Goal: Transaction & Acquisition: Purchase product/service

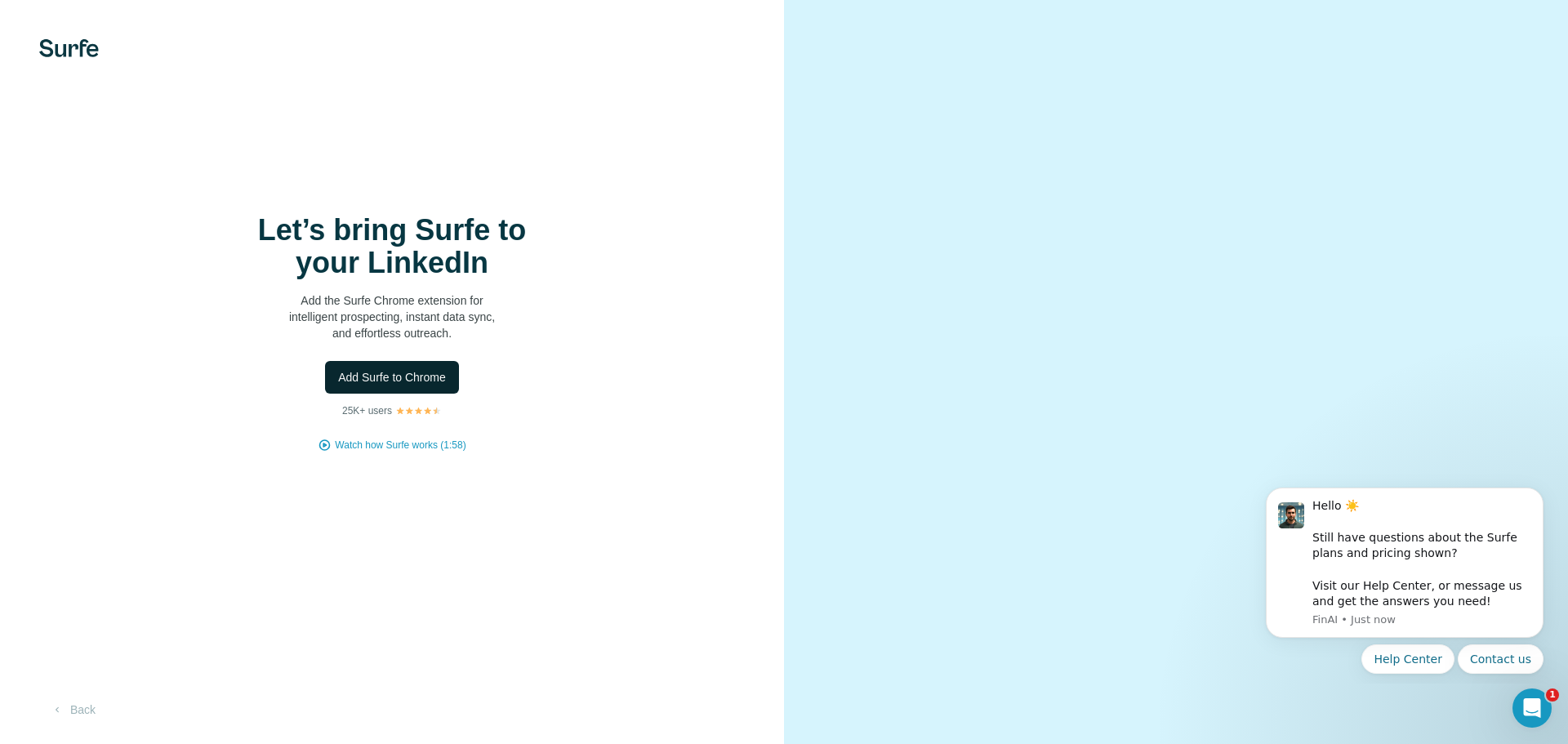
click at [401, 382] on span "Add Surfe to Chrome" at bounding box center [392, 377] width 107 height 16
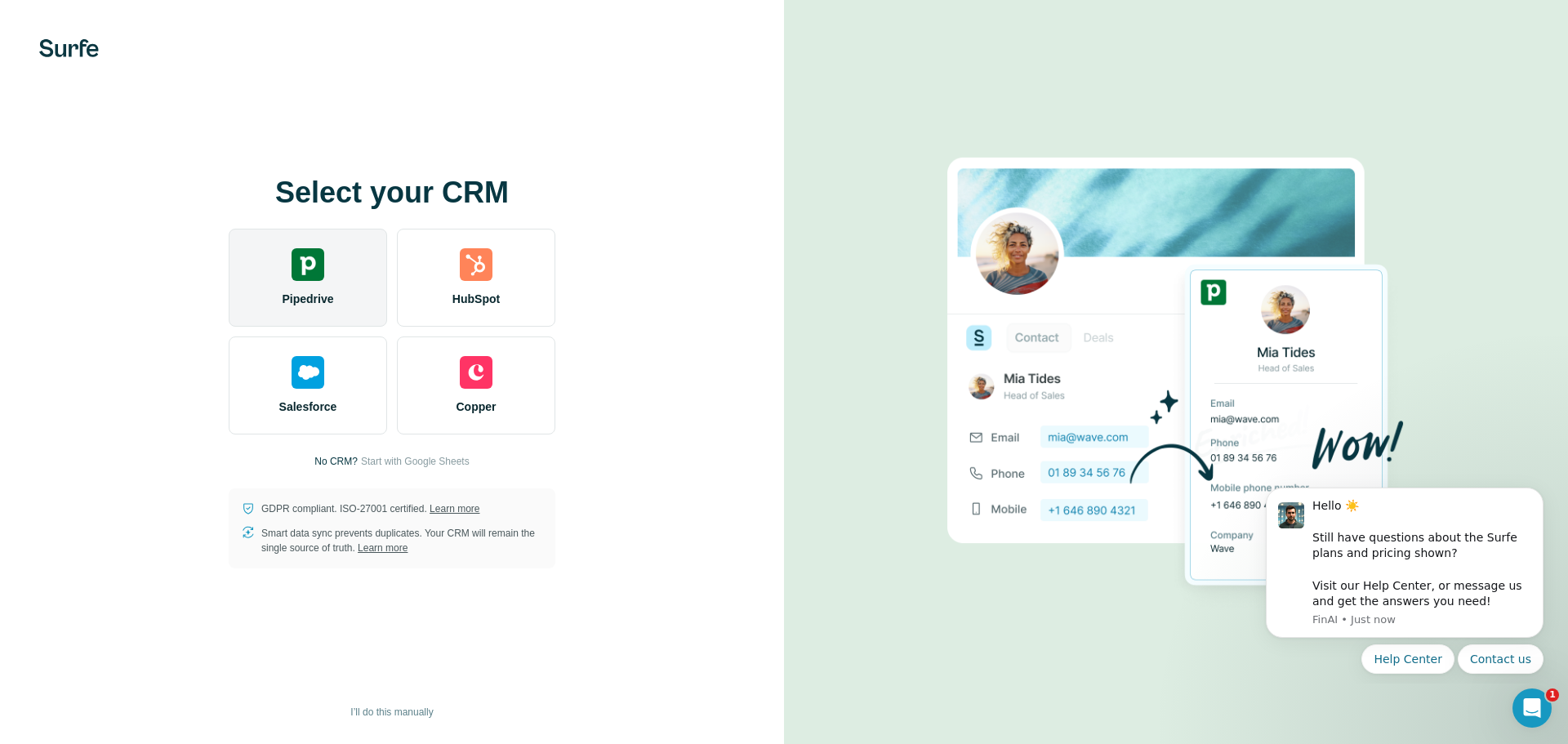
click at [323, 299] on span "Pipedrive" at bounding box center [308, 298] width 51 height 16
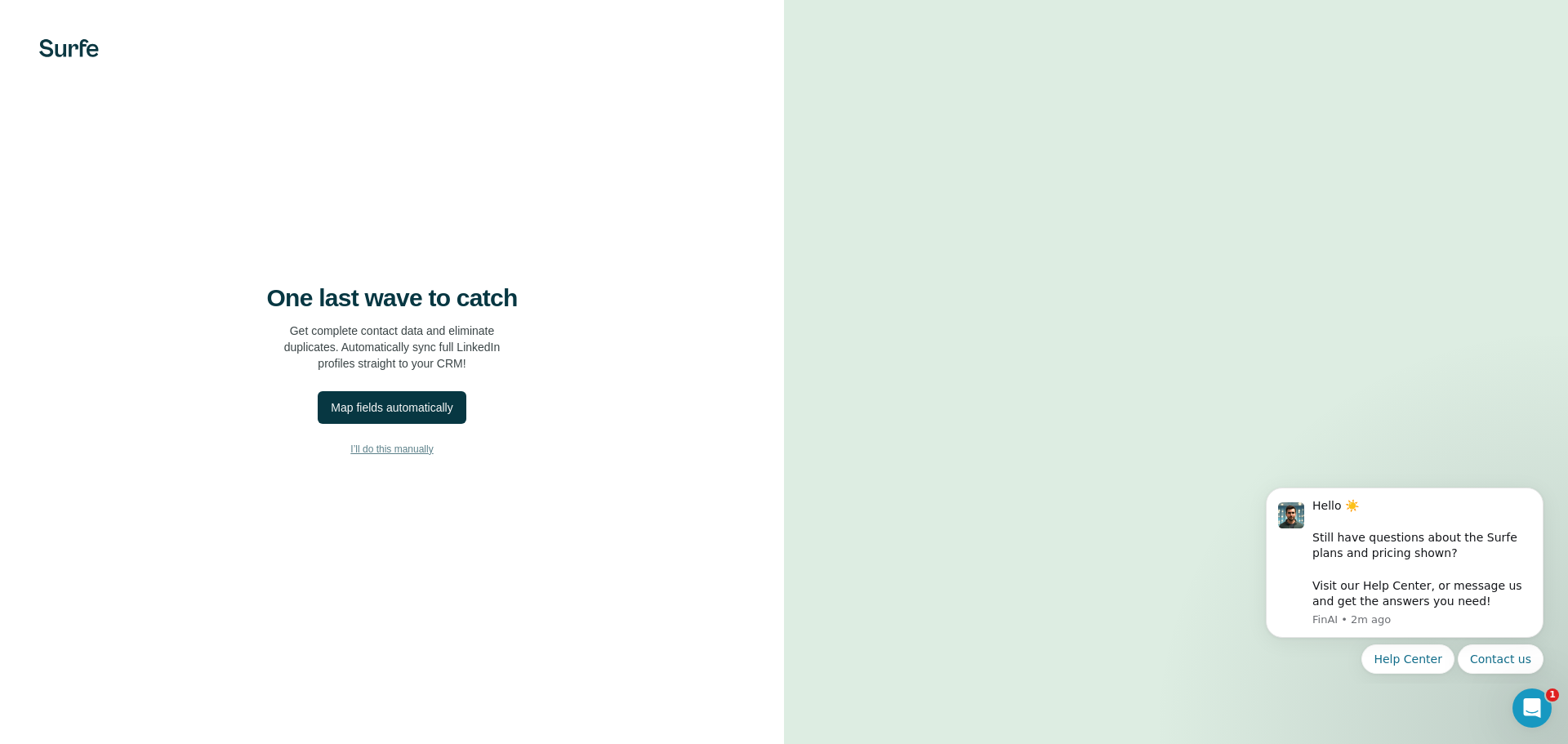
click at [418, 454] on span "I’ll do this manually" at bounding box center [391, 448] width 83 height 14
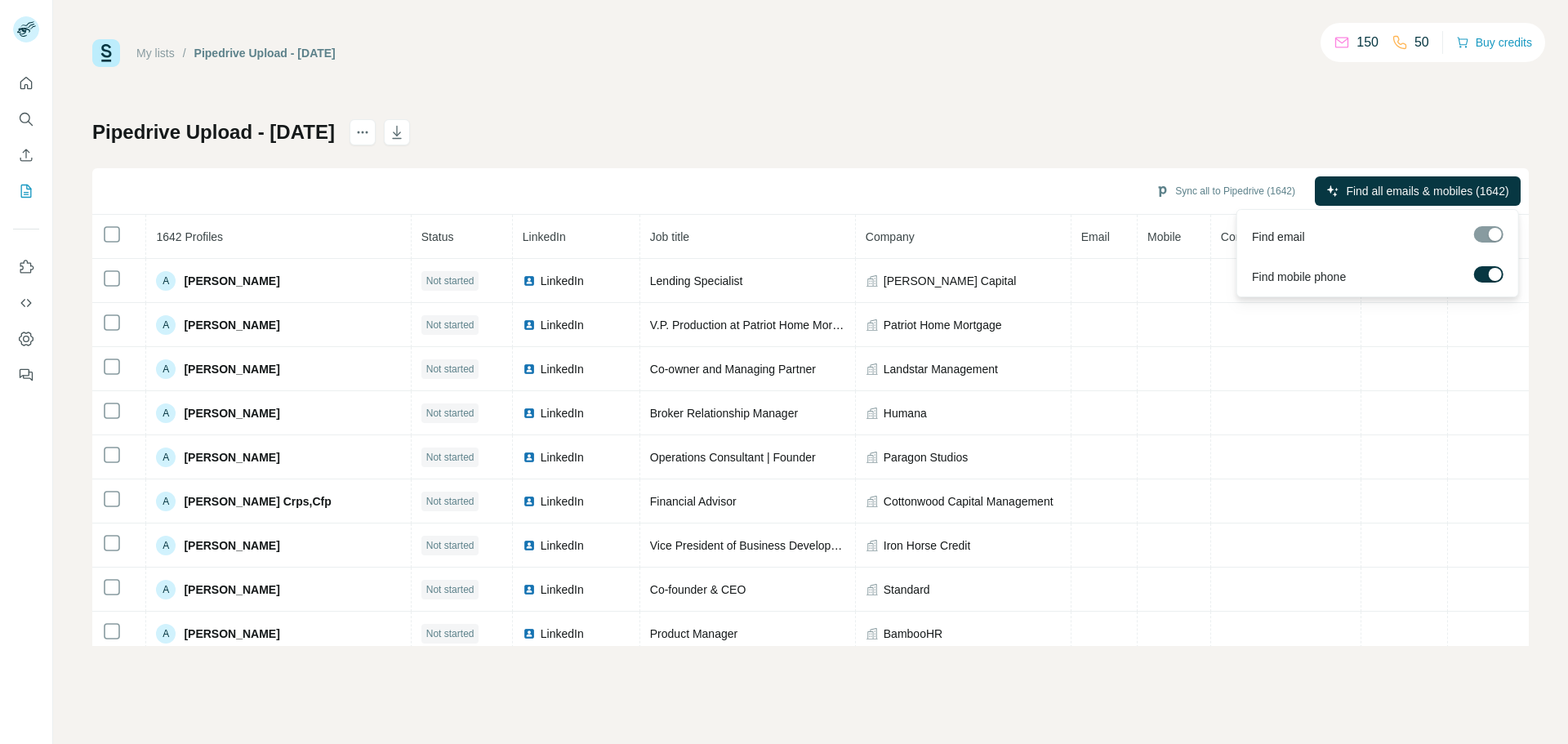
click at [1426, 193] on span "Find all emails & mobiles (1642)" at bounding box center [1427, 191] width 163 height 16
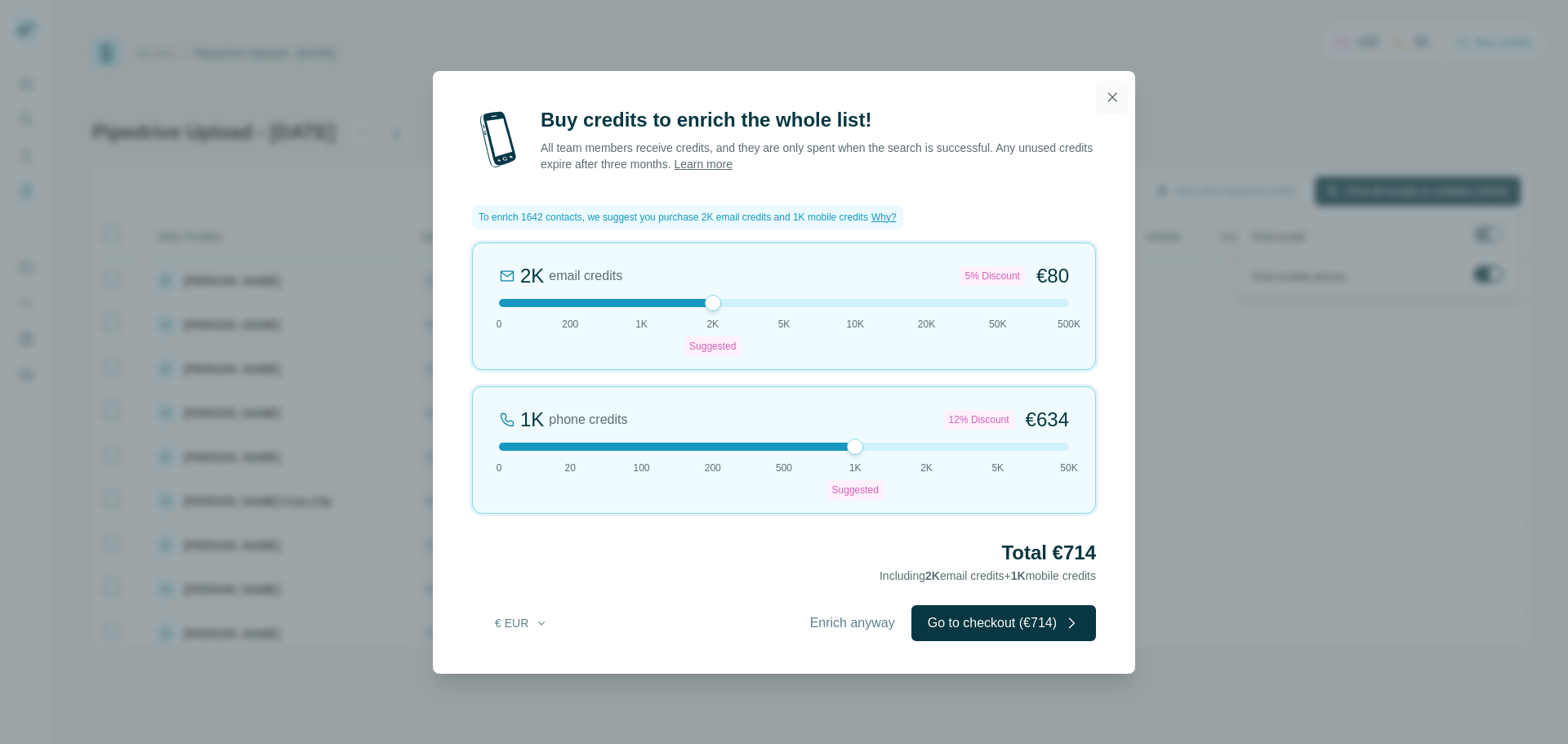
click at [1112, 92] on icon "button" at bounding box center [1112, 96] width 16 height 16
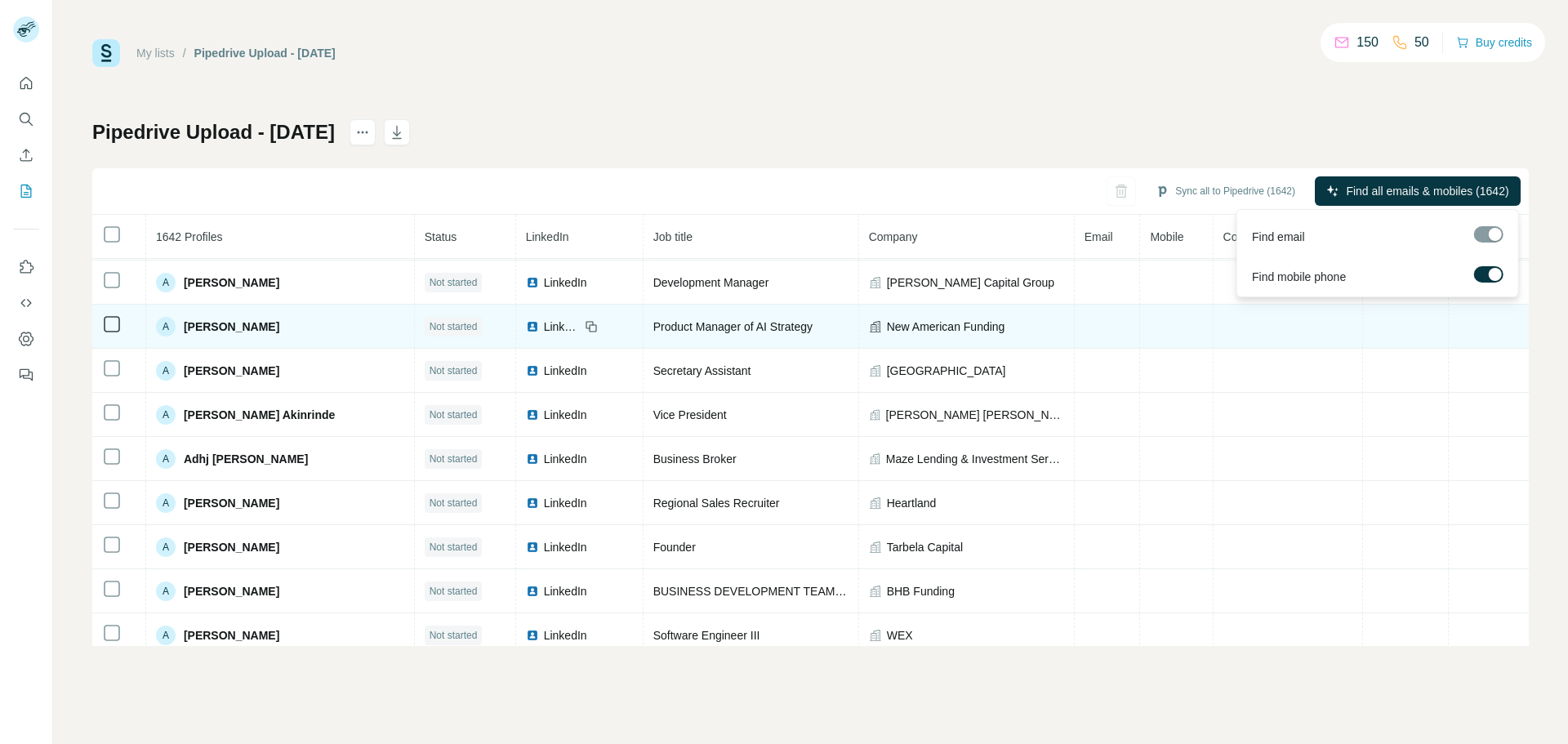
scroll to position [936, 0]
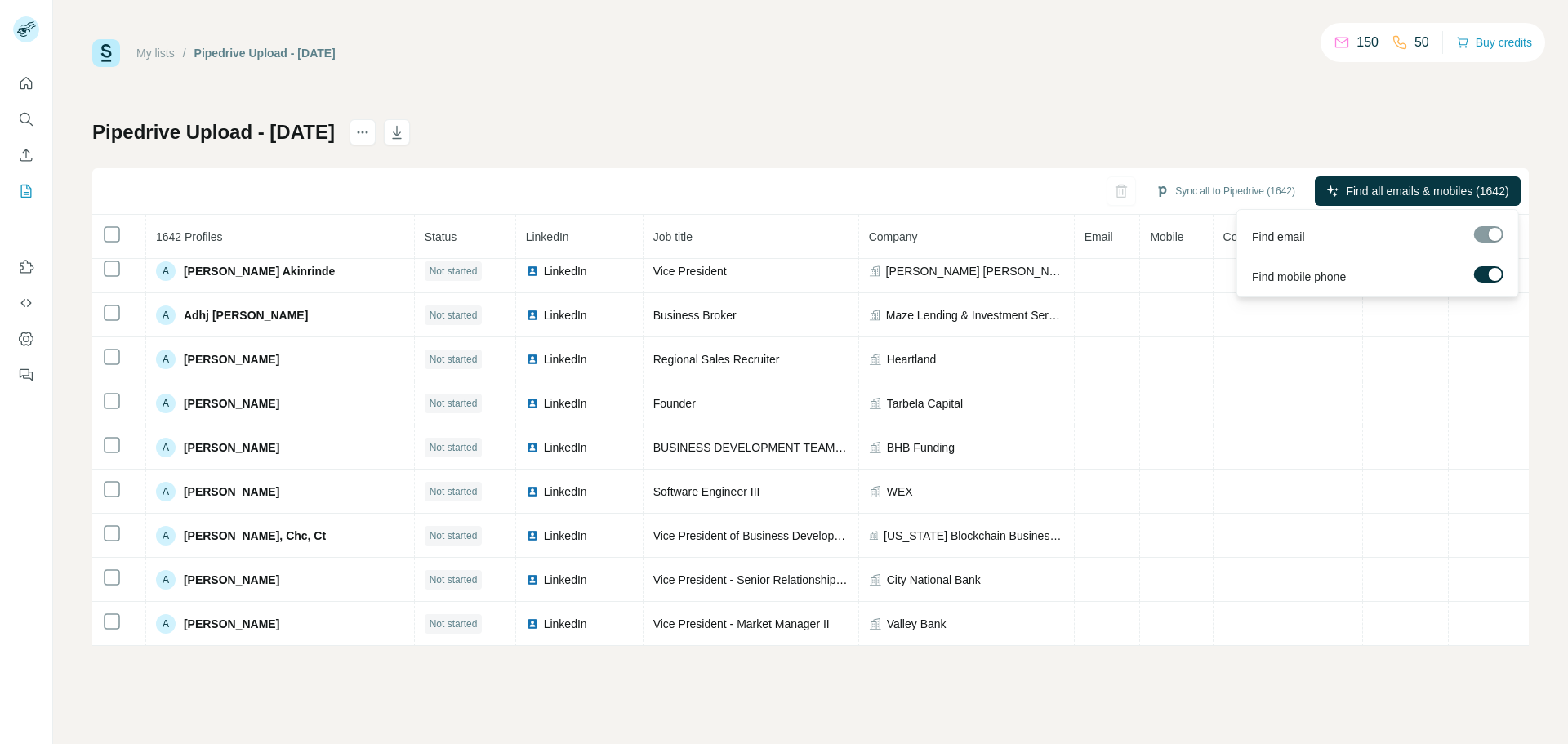
click at [1168, 138] on div "Pipedrive Upload - 9.22.2025 Sync all to Pipedrive (1642) Find all emails & mob…" at bounding box center [810, 383] width 1437 height 527
click at [1126, 88] on div "My lists / Pipedrive Upload - 9.22.2025 150 50 Buy credits Pipedrive Upload - 9…" at bounding box center [810, 343] width 1437 height 607
click at [1487, 44] on button "Buy credits" at bounding box center [1494, 42] width 76 height 23
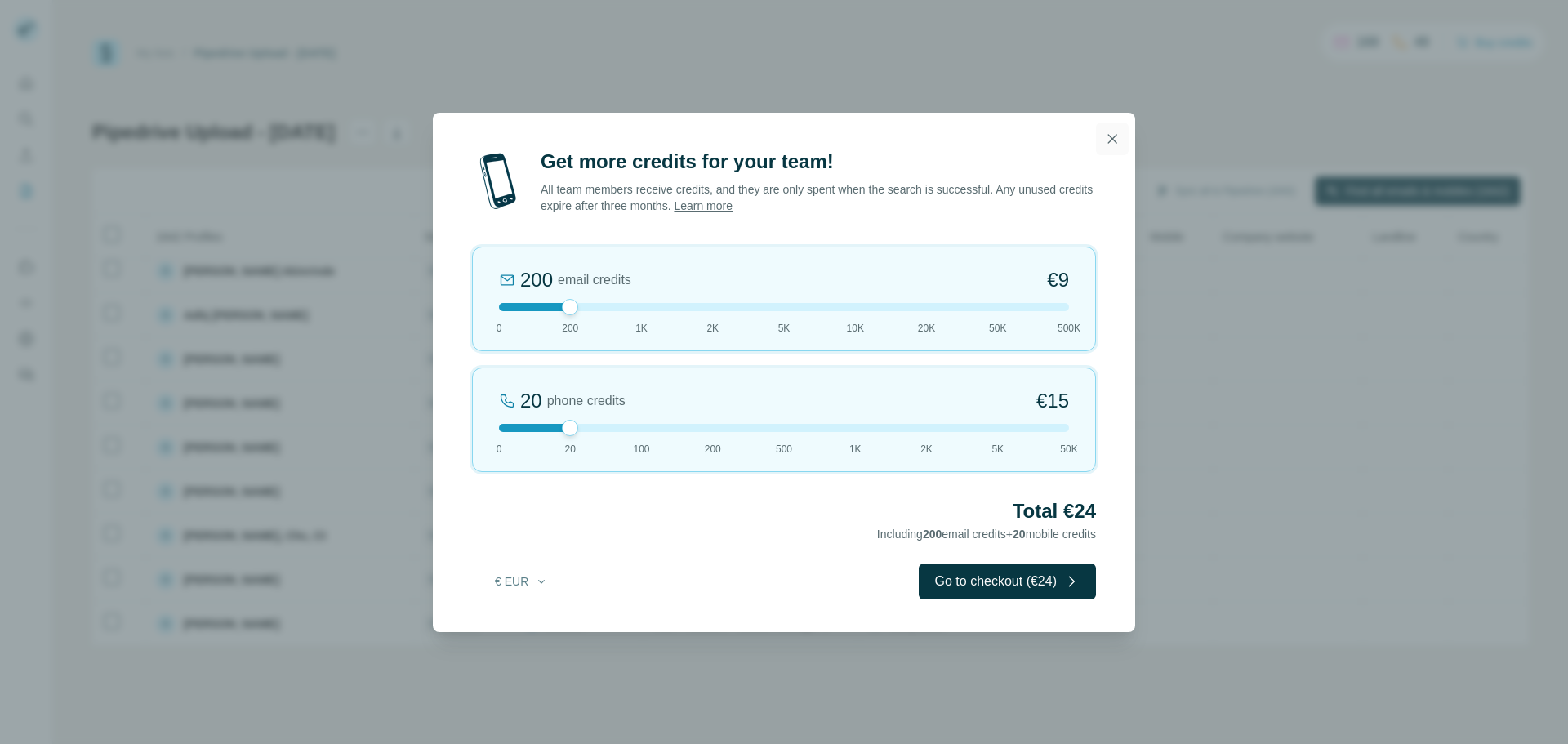
click at [1110, 136] on icon "button" at bounding box center [1112, 138] width 9 height 9
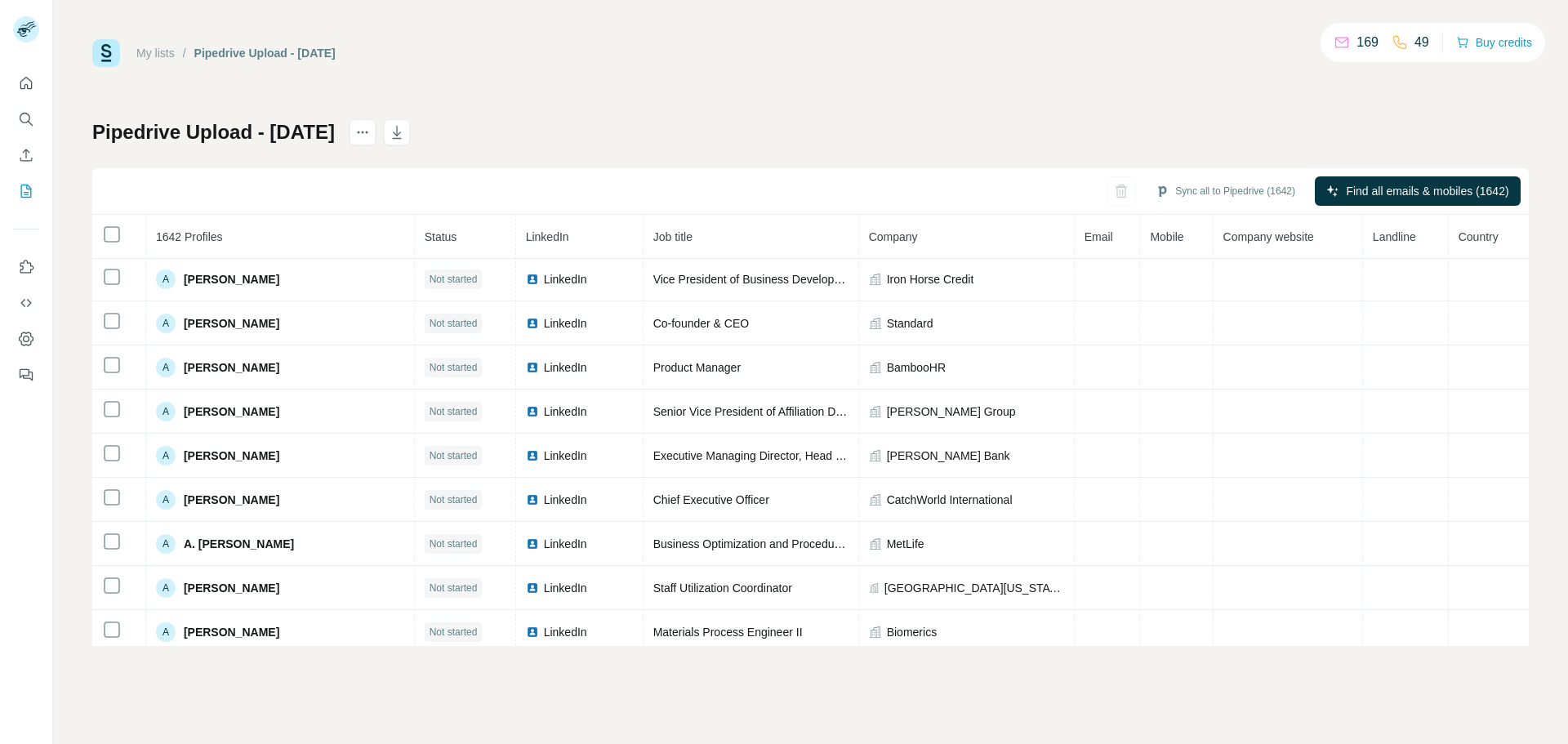
scroll to position [0, 0]
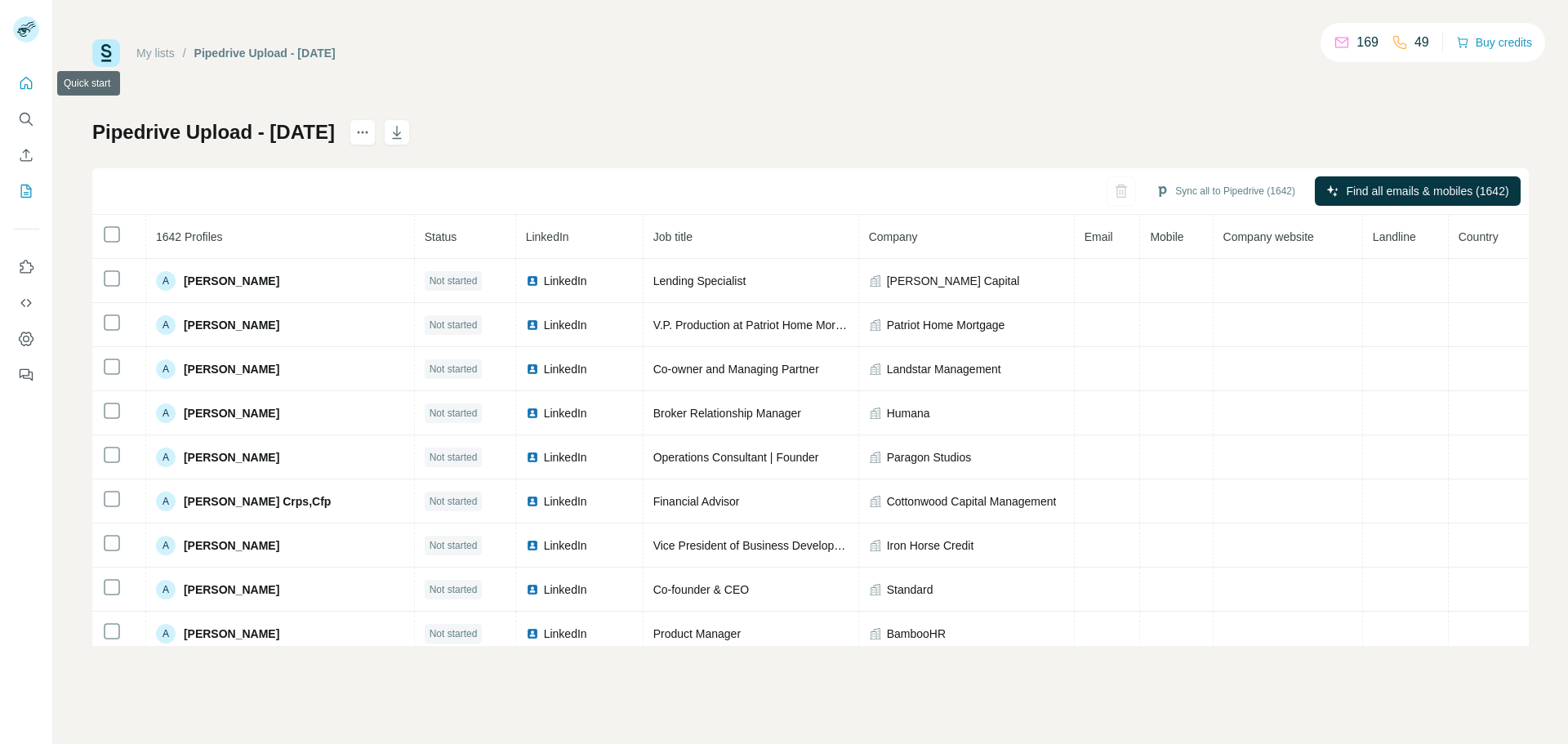
click at [28, 82] on icon "Quick start" at bounding box center [26, 83] width 16 height 16
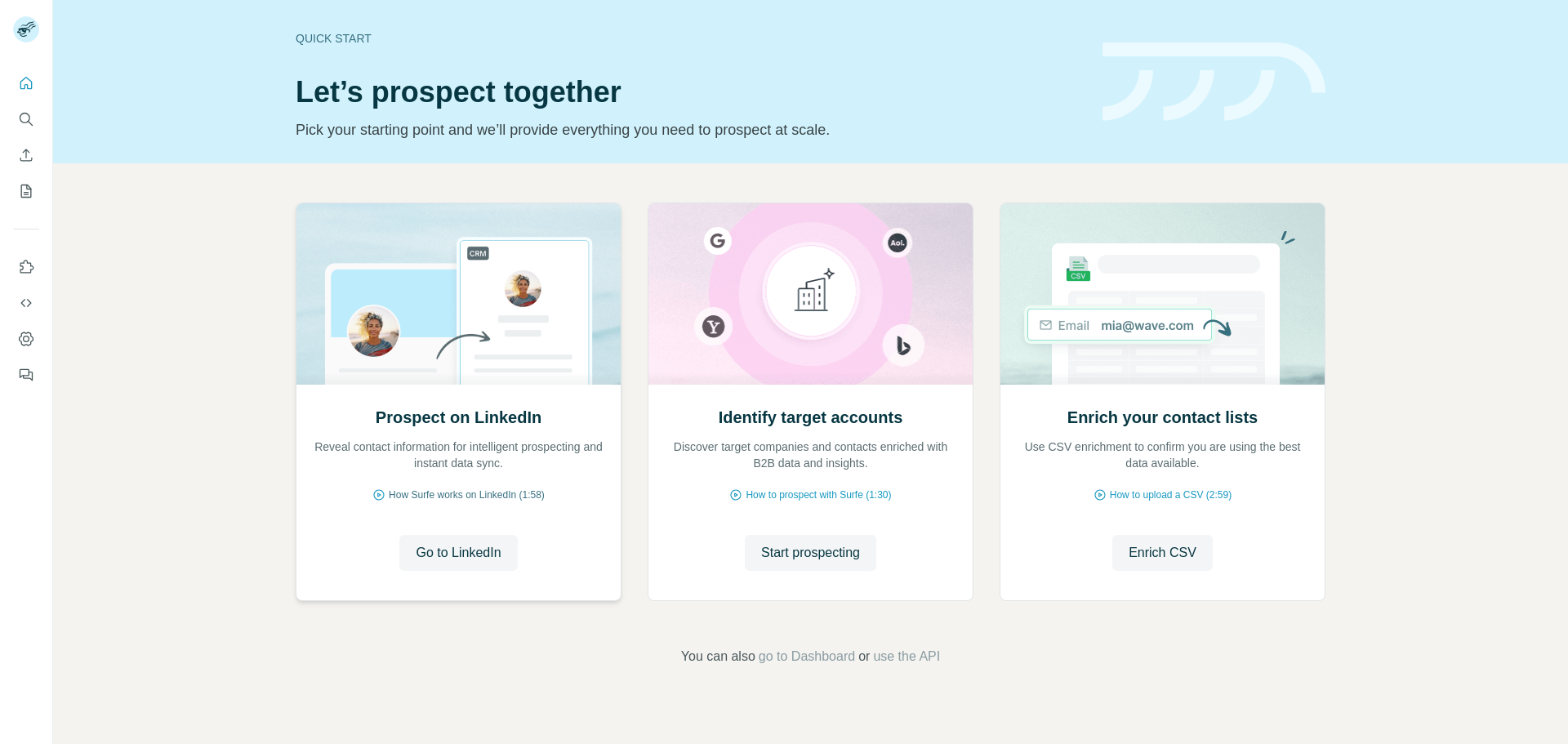
click at [456, 488] on span "How Surfe works on LinkedIn (1:58)" at bounding box center [466, 494] width 156 height 14
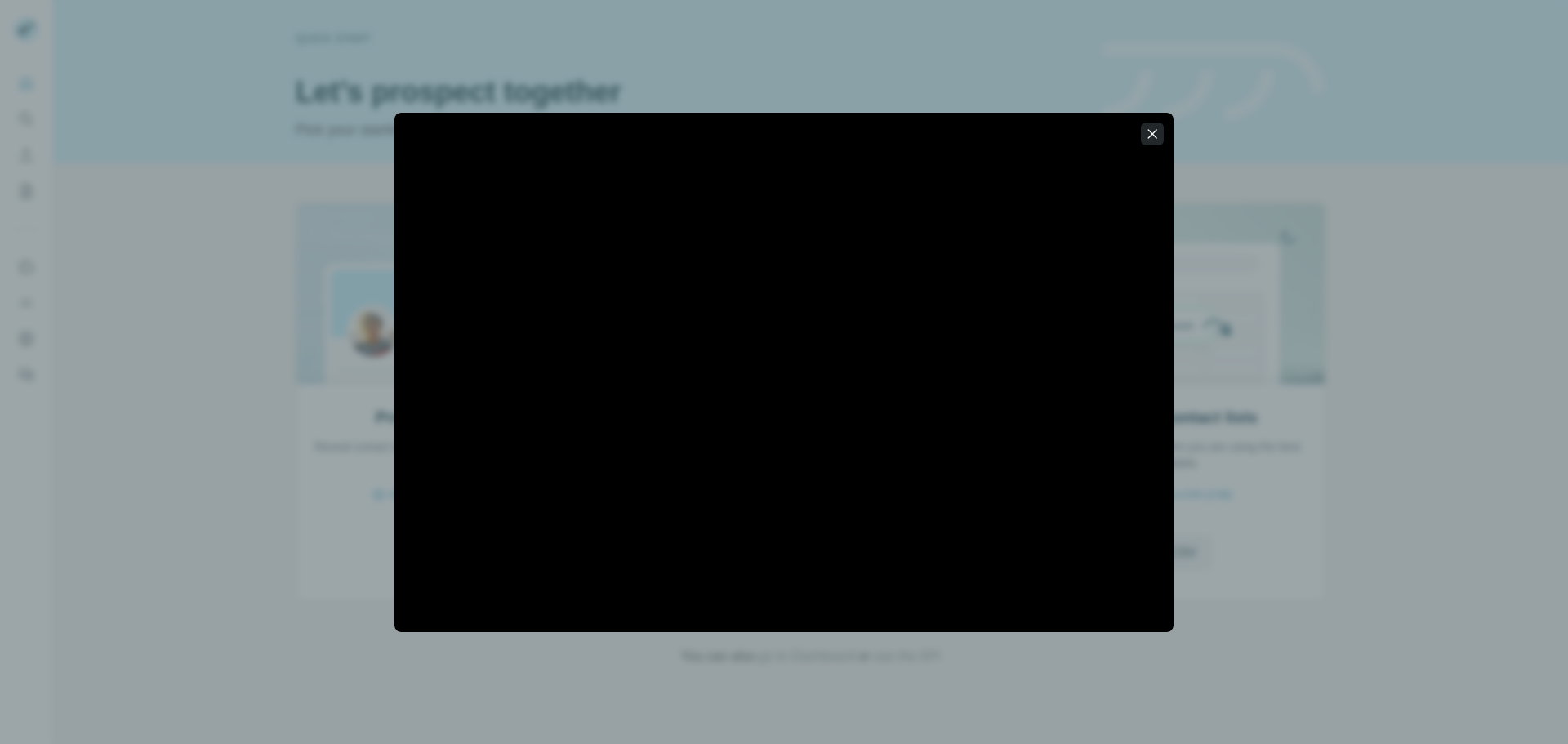
click at [1159, 136] on icon "button" at bounding box center [1152, 134] width 16 height 16
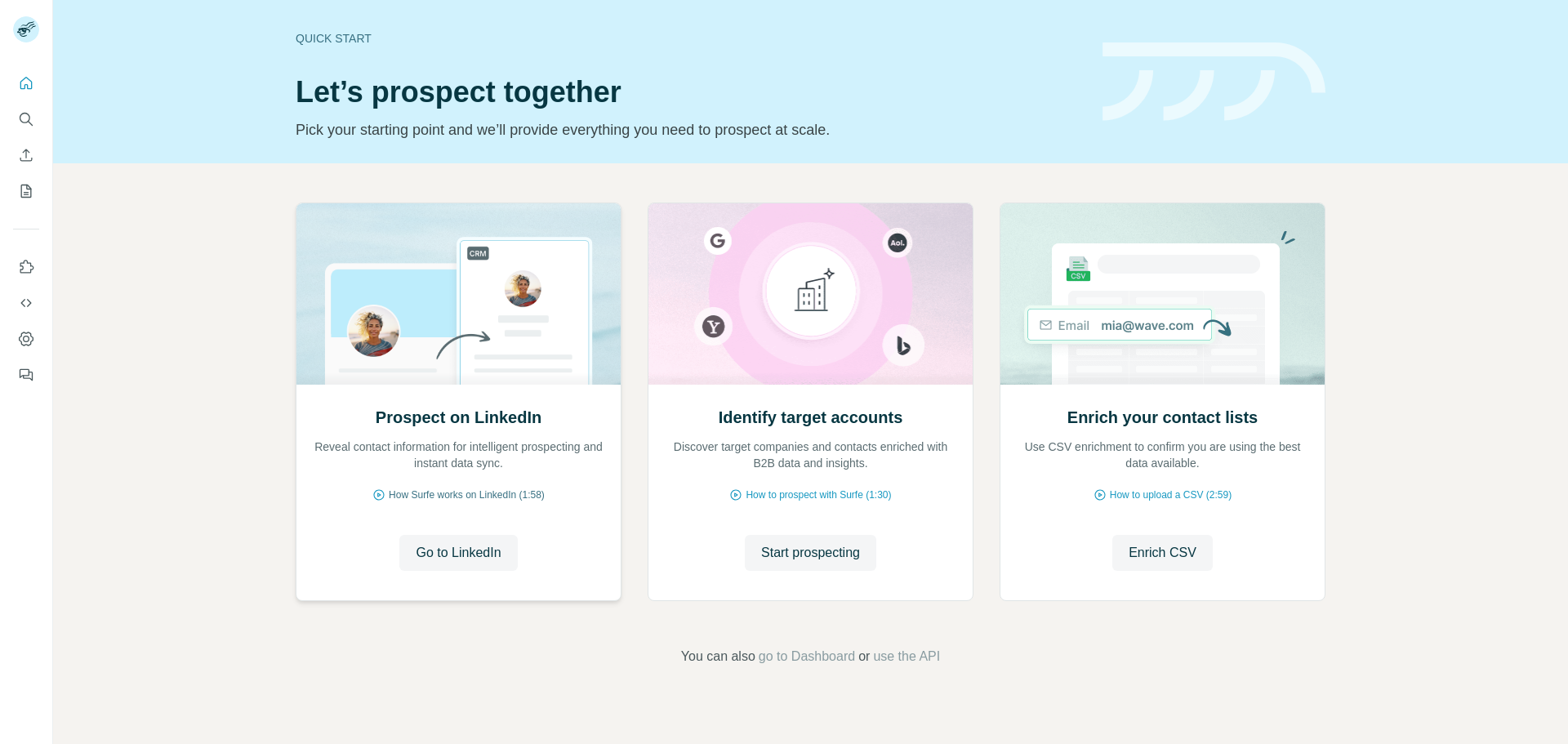
click at [475, 498] on span "How Surfe works on LinkedIn (1:58)" at bounding box center [466, 494] width 156 height 14
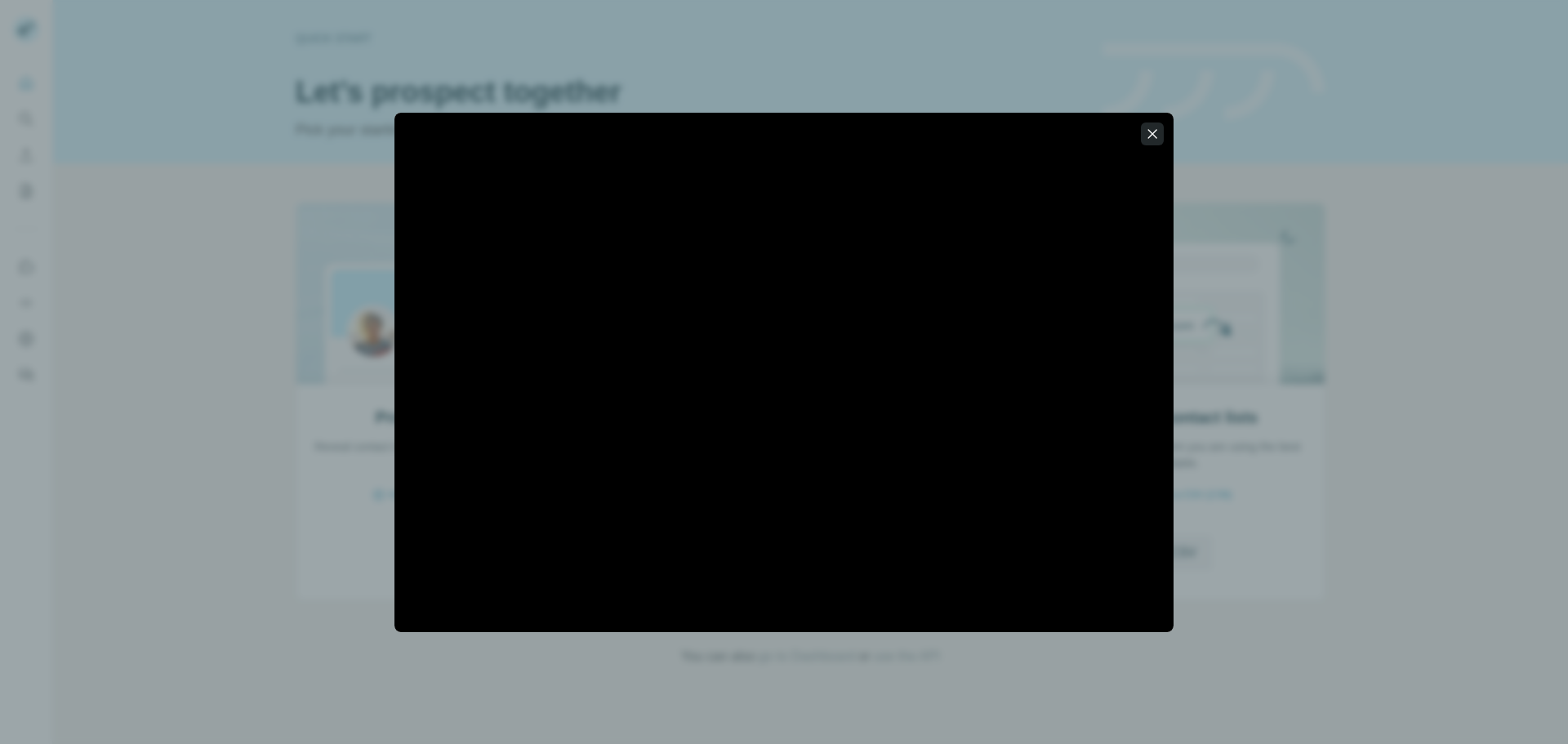
click at [1158, 132] on icon "button" at bounding box center [1152, 134] width 16 height 16
